Goal: Navigation & Orientation: Understand site structure

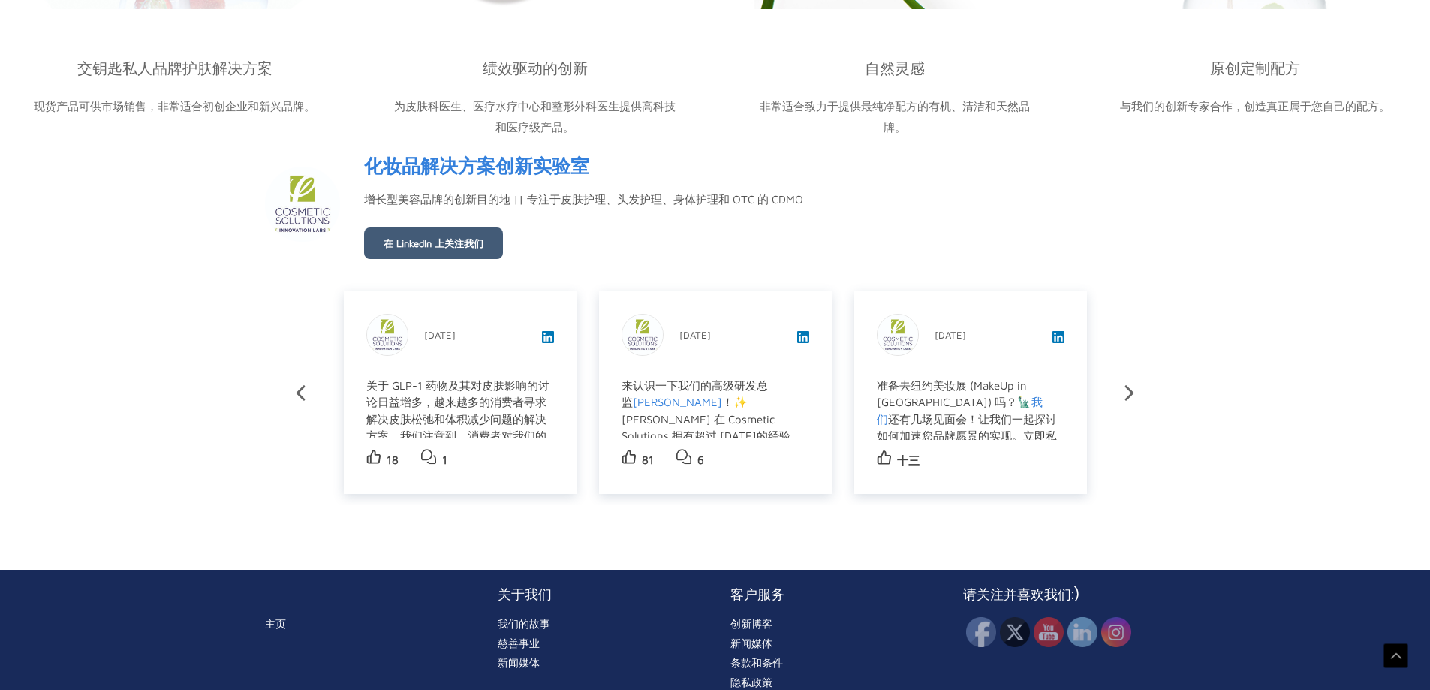
scroll to position [2623, 0]
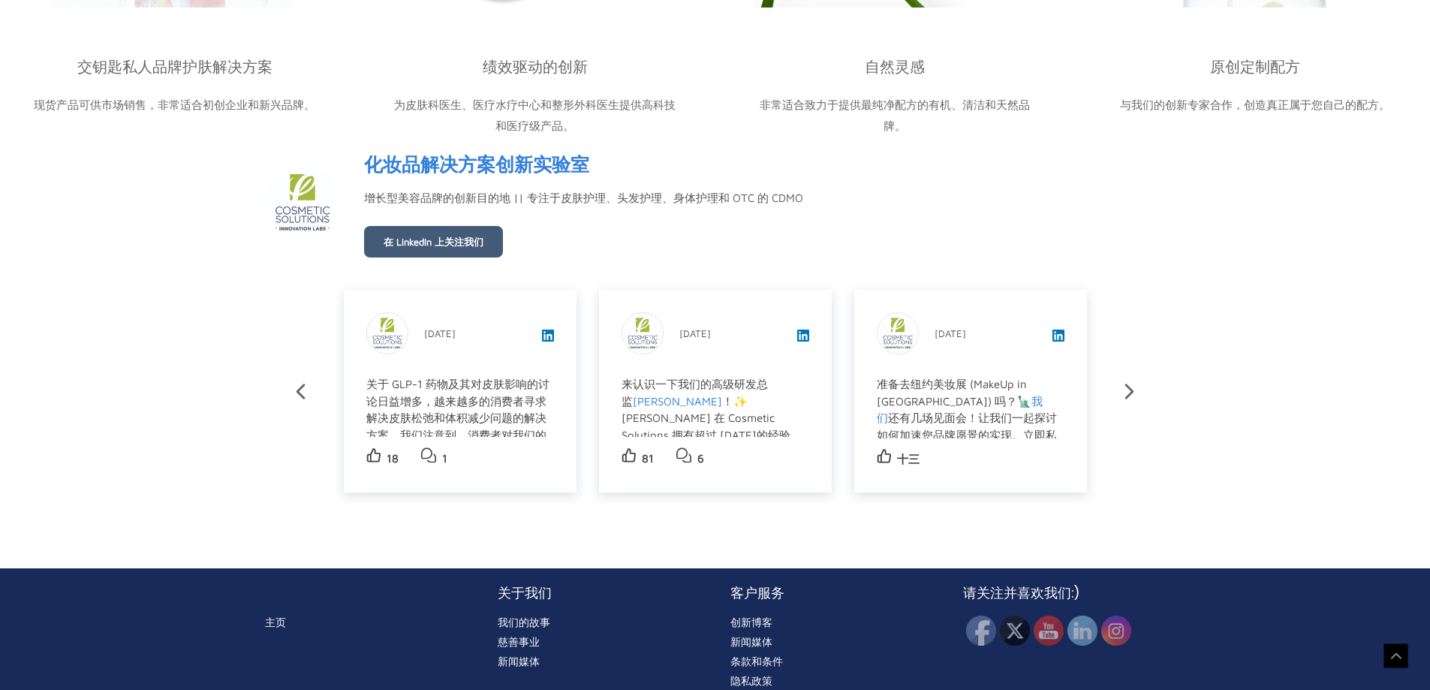
click at [534, 615] on font "我们的故事" at bounding box center [524, 622] width 53 height 15
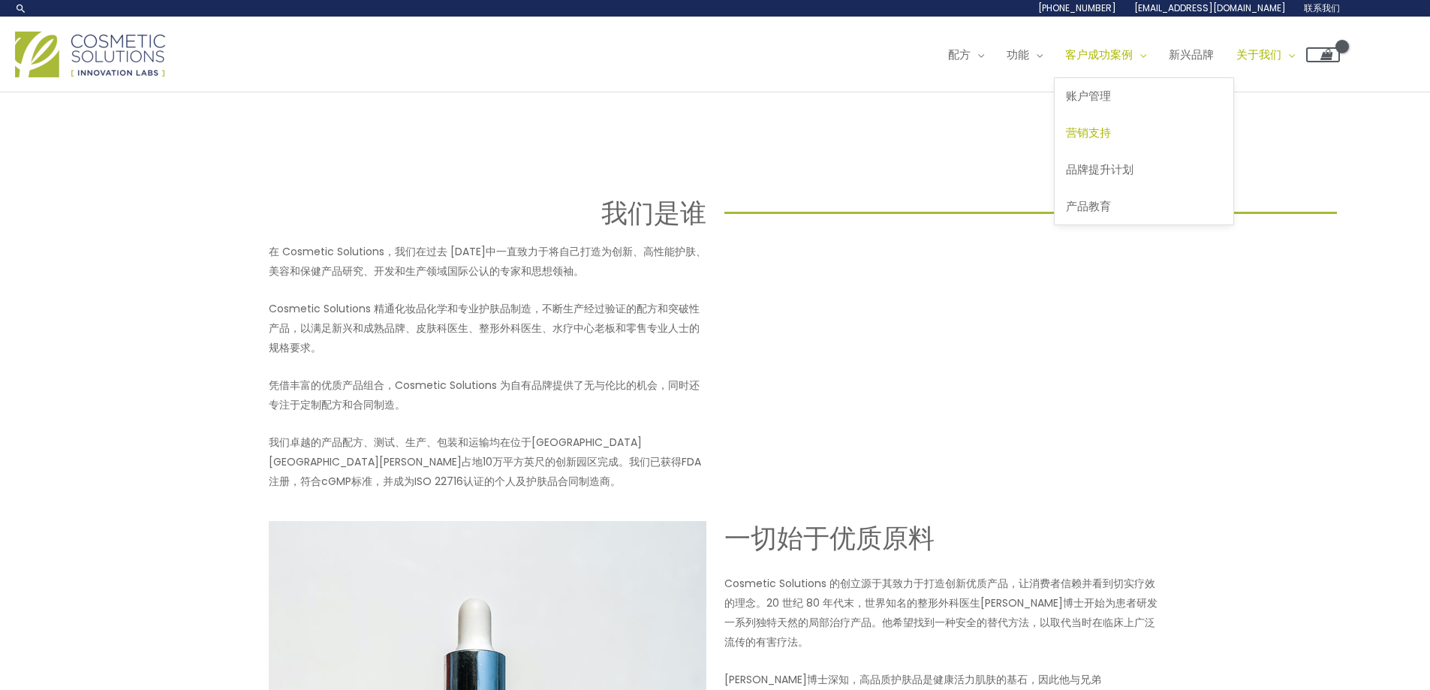
click at [1111, 130] on font "营销支持" at bounding box center [1088, 133] width 45 height 16
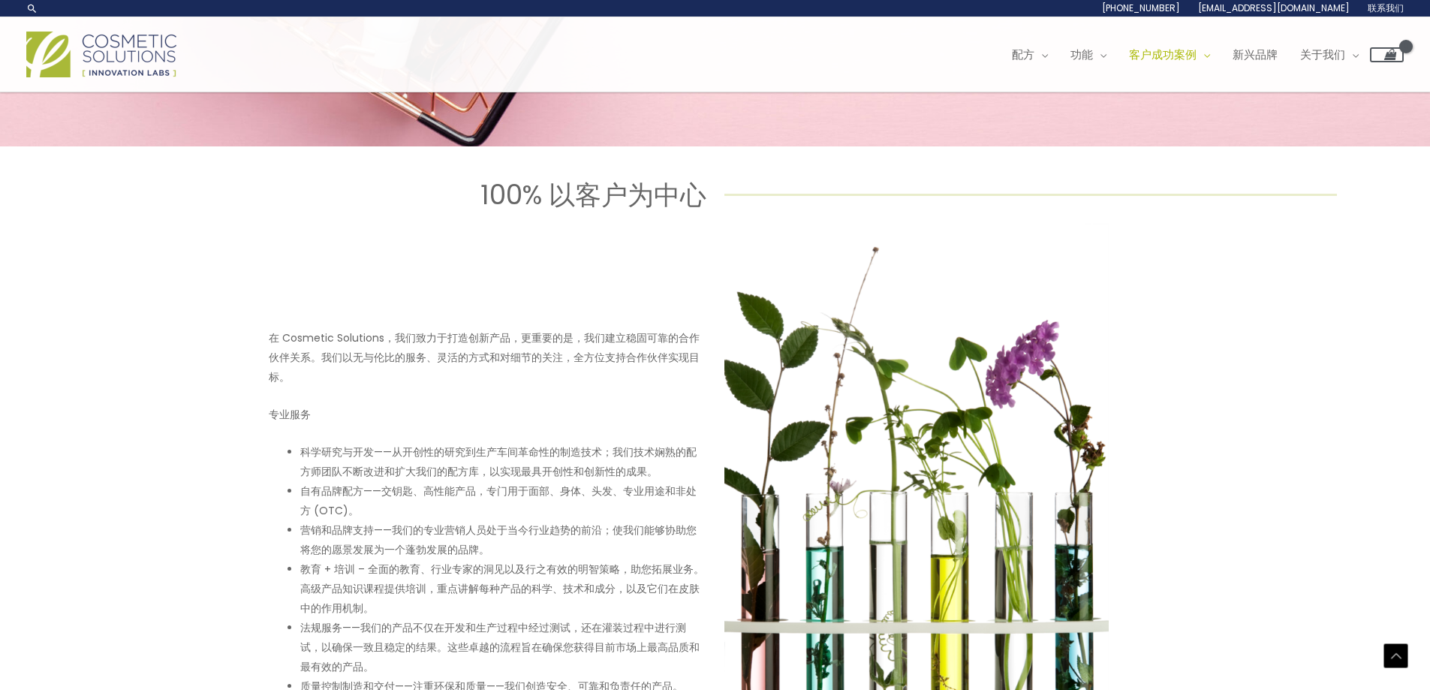
scroll to position [501, 0]
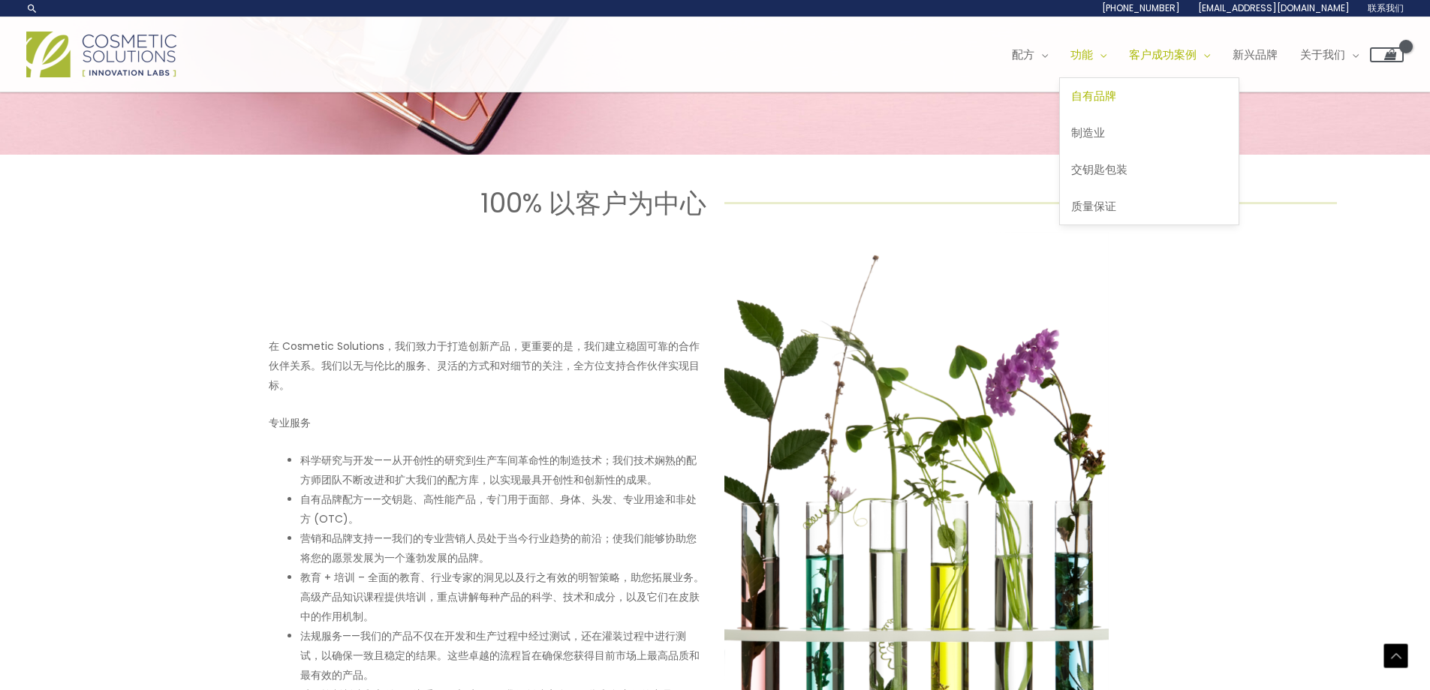
click at [1116, 89] on font "自有品牌" at bounding box center [1093, 96] width 45 height 16
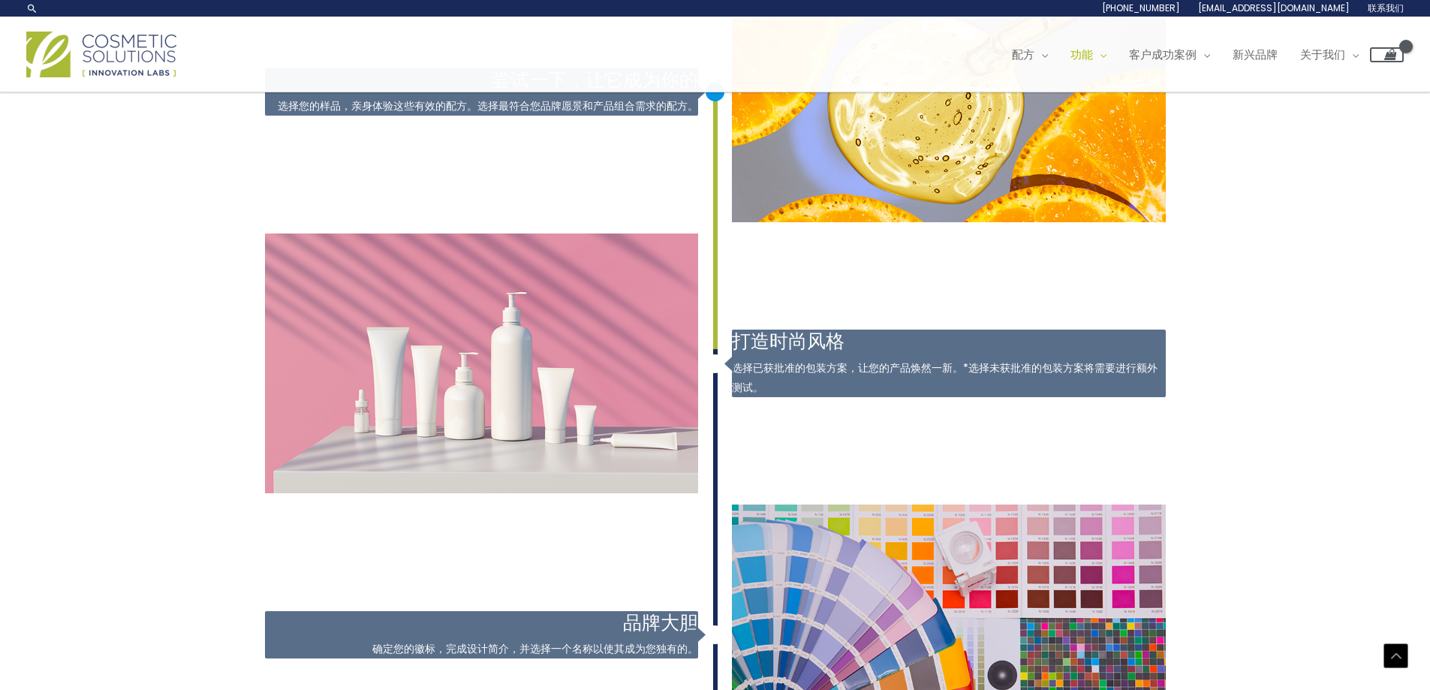
scroll to position [1806, 0]
